Goal: Complete application form: Complete application form

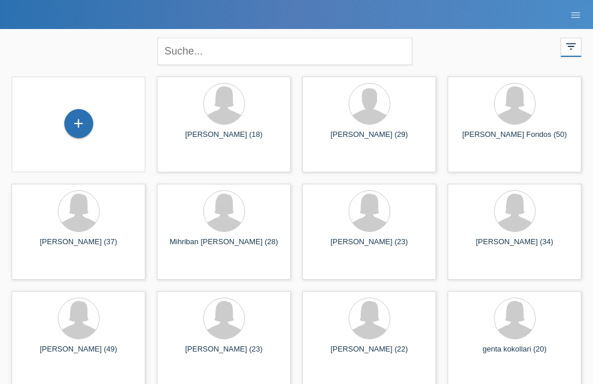
click at [92, 122] on div "+" at bounding box center [79, 124] width 28 height 20
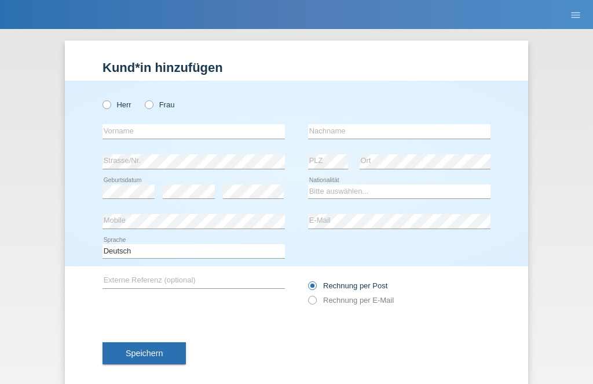
click at [143, 99] on icon at bounding box center [143, 99] width 0 height 0
click at [151, 107] on input "Frau" at bounding box center [149, 104] width 8 height 8
radio input "true"
click at [216, 130] on input "text" at bounding box center [194, 131] width 183 height 14
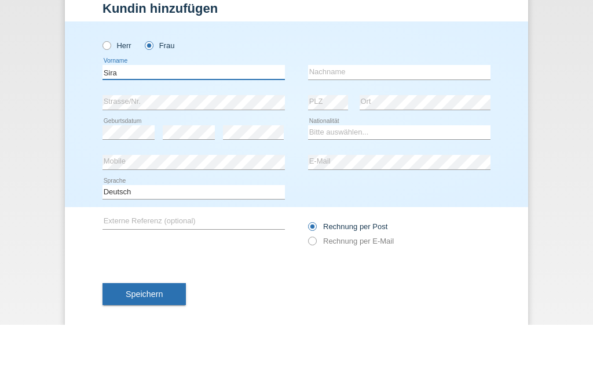
type input "Sira"
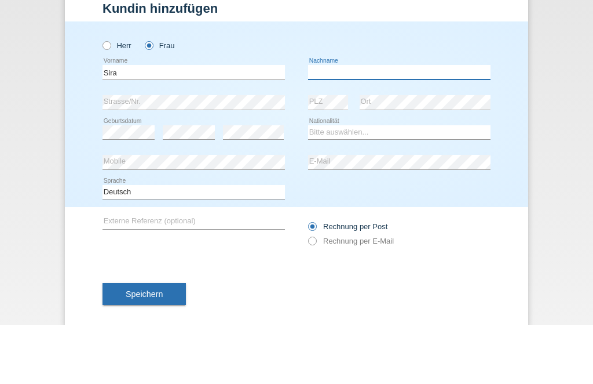
click at [385, 124] on input "text" at bounding box center [399, 131] width 183 height 14
type input "[PERSON_NAME]"
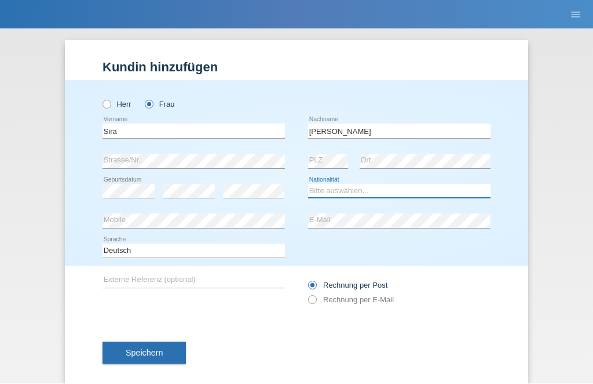
click at [385, 185] on select "Bitte auswählen... Schweiz Deutschland Liechtenstein Österreich ------------ Af…" at bounding box center [399, 191] width 183 height 14
select select "CH"
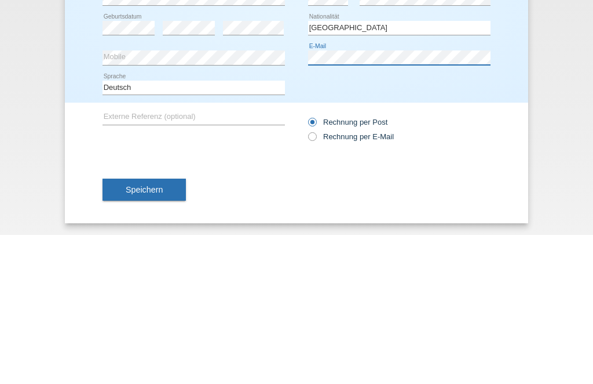
scroll to position [19, 0]
click at [318, 281] on label "Rechnung per E-Mail" at bounding box center [351, 285] width 86 height 9
click at [316, 281] on input "Rechnung per E-Mail" at bounding box center [312, 288] width 8 height 14
radio input "true"
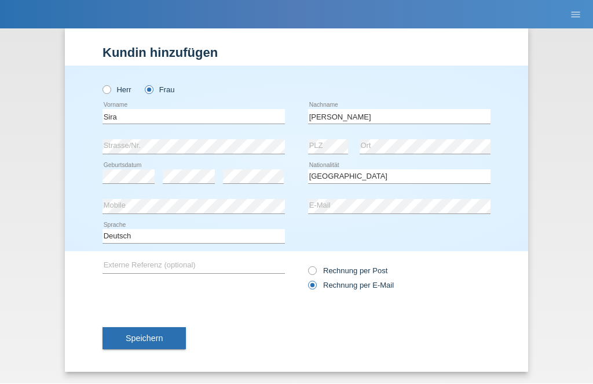
click at [147, 339] on span "Speichern" at bounding box center [144, 338] width 37 height 9
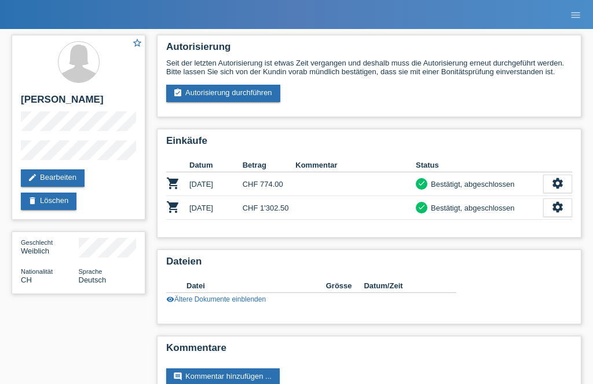
click at [245, 102] on link "assignment_turned_in Autorisierung durchführen" at bounding box center [223, 93] width 114 height 17
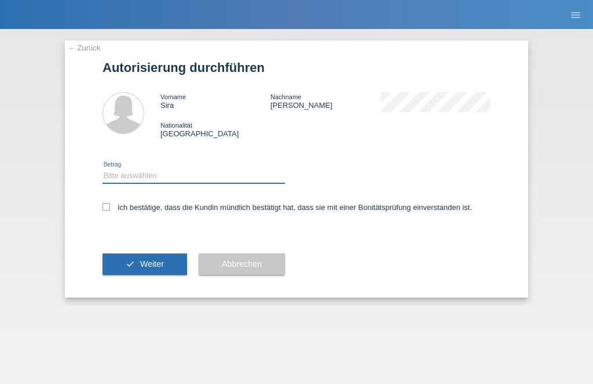
click at [125, 182] on select "Bitte auswählen CHF 1.00 - CHF 499.00 CHF 500.00 - CHF 1'999.00 CHF 2'000.00 - …" at bounding box center [194, 176] width 183 height 14
select select "2"
click at [103, 210] on icon at bounding box center [107, 207] width 8 height 8
click at [103, 210] on input "Ich bestätige, dass die Kundin mündlich bestätigt hat, dass sie mit einer Bonit…" at bounding box center [107, 207] width 8 height 8
checkbox input "true"
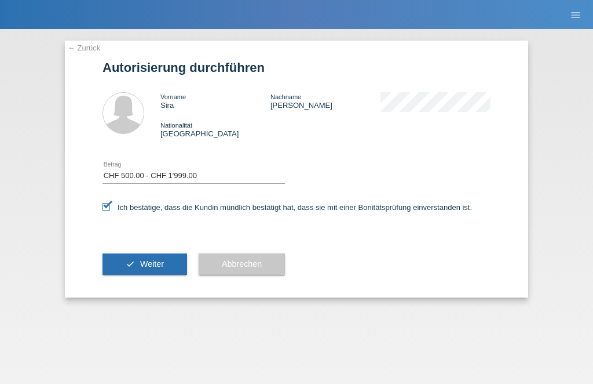
click at [123, 269] on button "check Weiter" at bounding box center [145, 264] width 85 height 22
